Goal: Information Seeking & Learning: Learn about a topic

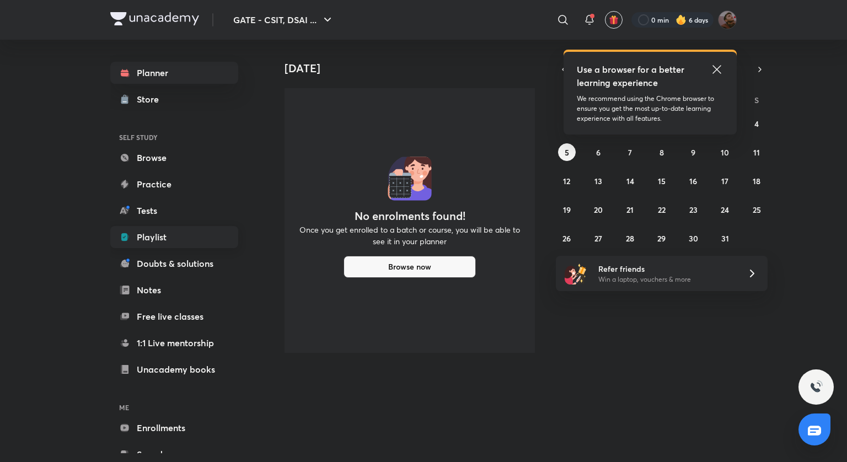
click at [120, 240] on icon at bounding box center [124, 237] width 11 height 11
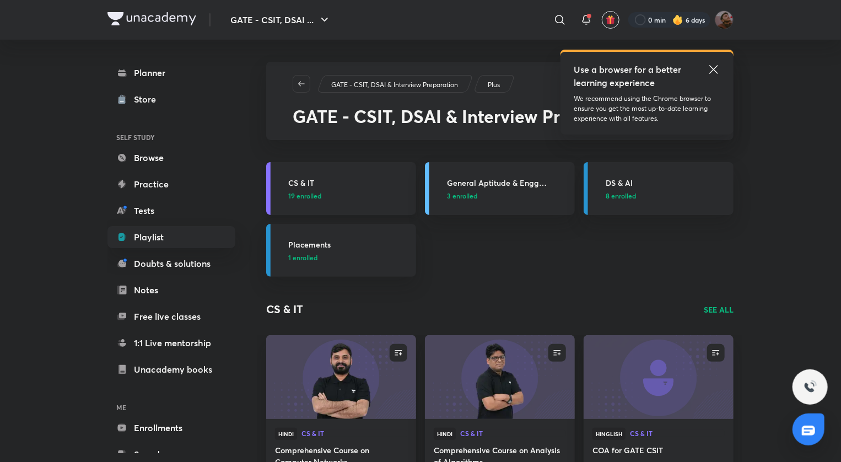
click at [361, 191] on p "19 enrolled" at bounding box center [348, 196] width 121 height 10
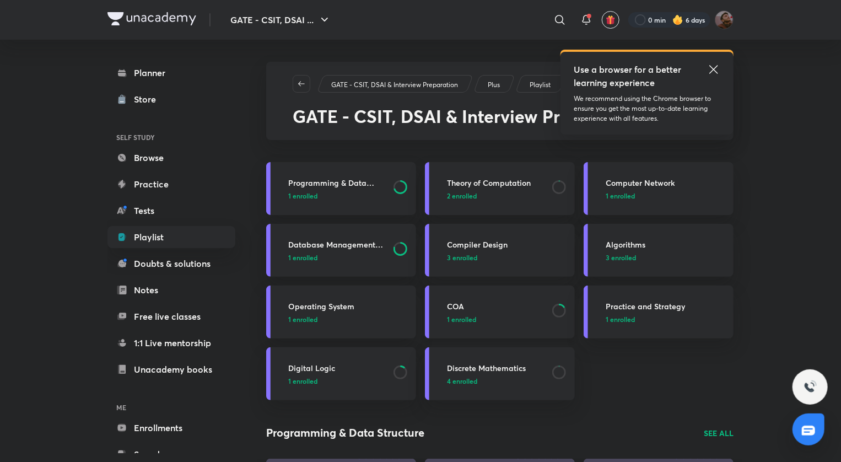
click at [486, 307] on h3 "COA" at bounding box center [496, 306] width 99 height 12
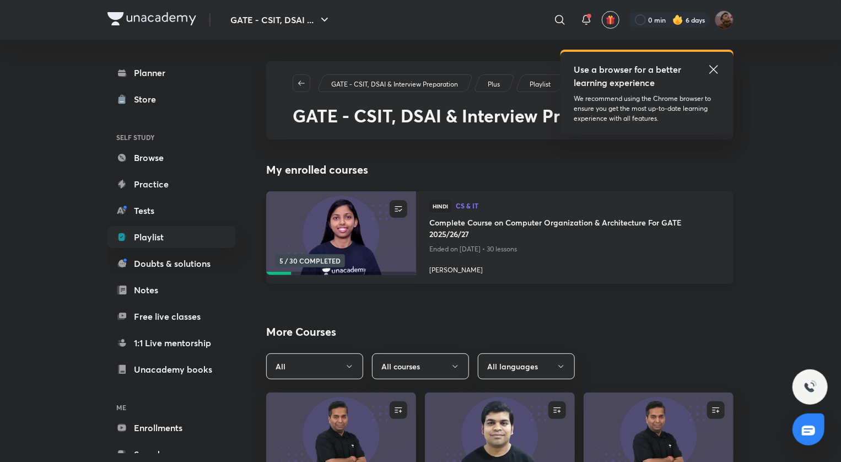
click at [503, 218] on h4 "Complete Course on Computer Organization & Architecture For GATE 2025/26/27" at bounding box center [574, 229] width 291 height 25
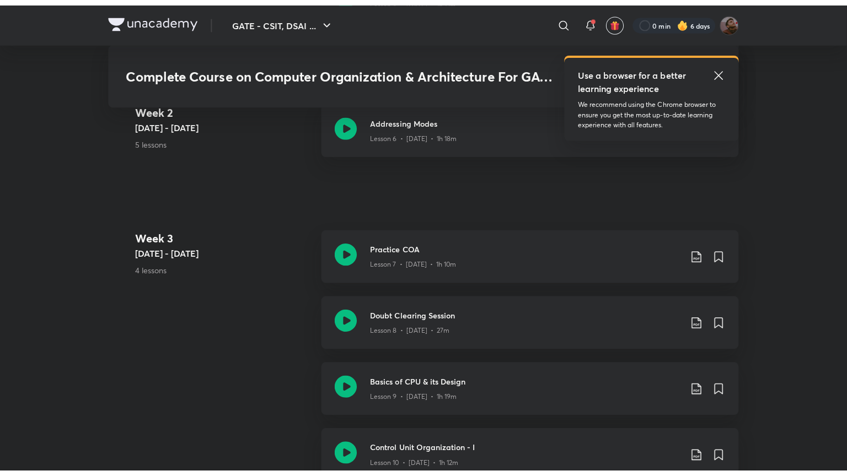
scroll to position [1073, 0]
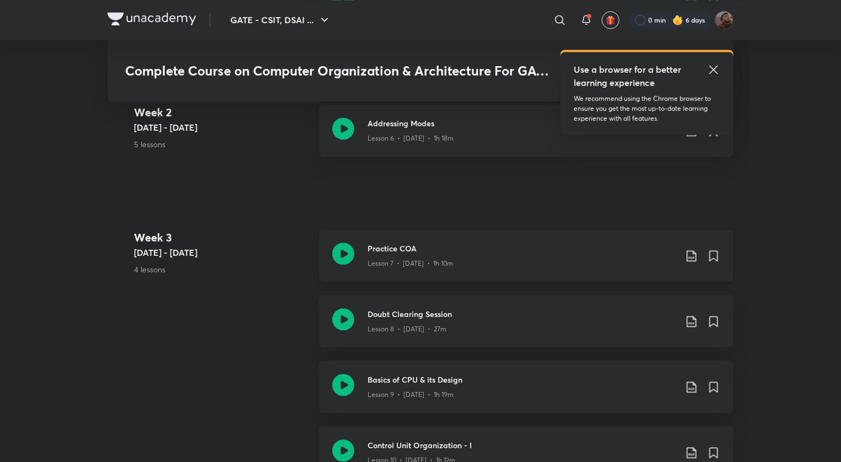
click at [366, 246] on div "Practice COA Lesson 7 • [DATE] • 1h 10m" at bounding box center [526, 255] width 415 height 52
